Goal: Transaction & Acquisition: Download file/media

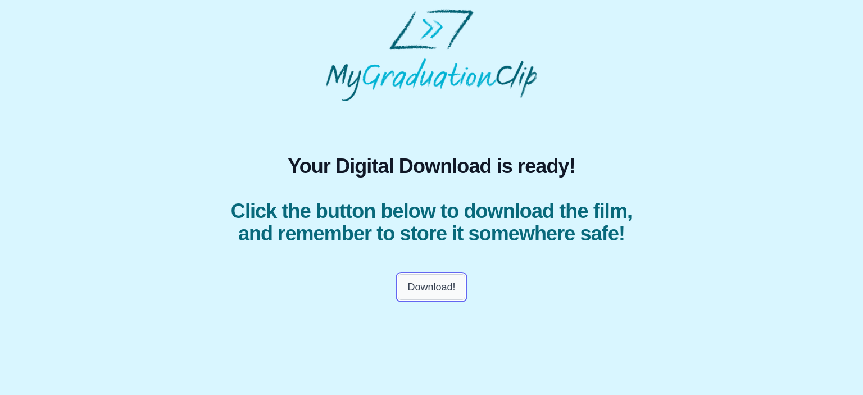
click at [421, 300] on button "Download!" at bounding box center [431, 287] width 67 height 26
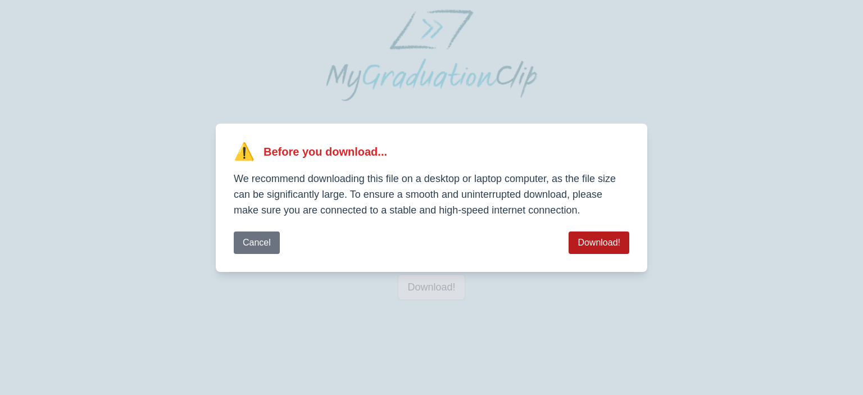
click at [578, 244] on button "Download!" at bounding box center [598, 242] width 61 height 22
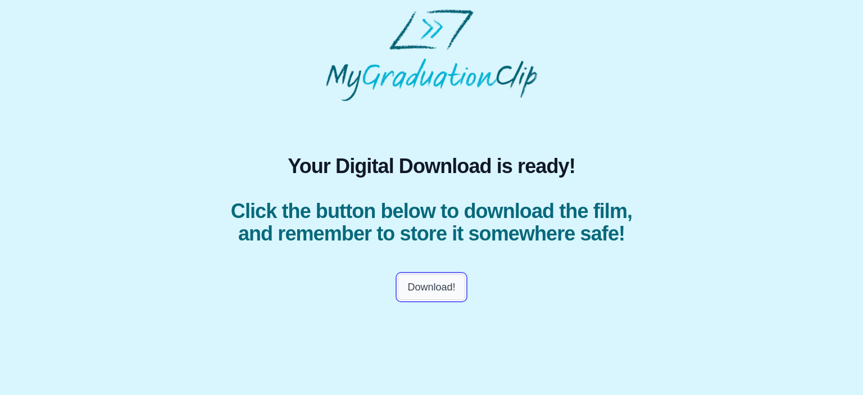
click at [435, 300] on button "Download!" at bounding box center [431, 287] width 67 height 26
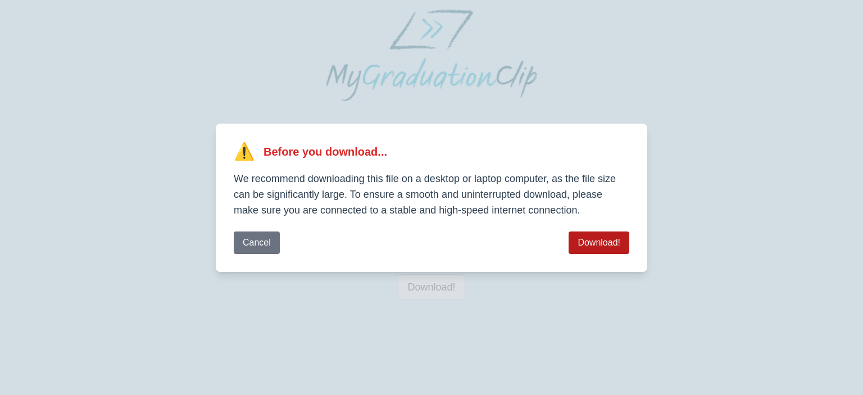
click at [589, 242] on button "Download!" at bounding box center [598, 242] width 61 height 22
